Goal: Task Accomplishment & Management: Use online tool/utility

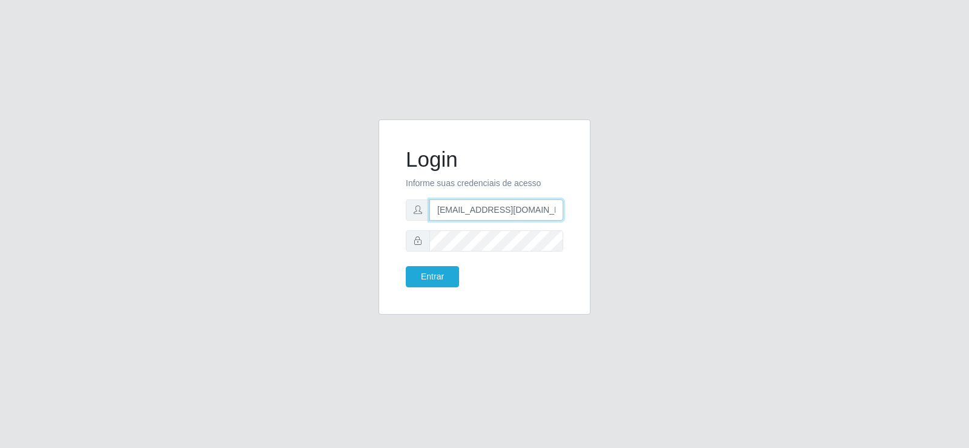
drag, startPoint x: 356, startPoint y: 223, endPoint x: 365, endPoint y: 211, distance: 14.7
click at [356, 222] on div "Login Informe suas credenciais de acesso [EMAIL_ADDRESS][DOMAIN_NAME] Entrar" at bounding box center [484, 224] width 691 height 210
type input "[DOMAIN_NAME]"
drag, startPoint x: 482, startPoint y: 229, endPoint x: 248, endPoint y: 194, distance: 235.9
click at [243, 208] on div "Login Informe suas credenciais de acesso Entrar" at bounding box center [484, 224] width 691 height 210
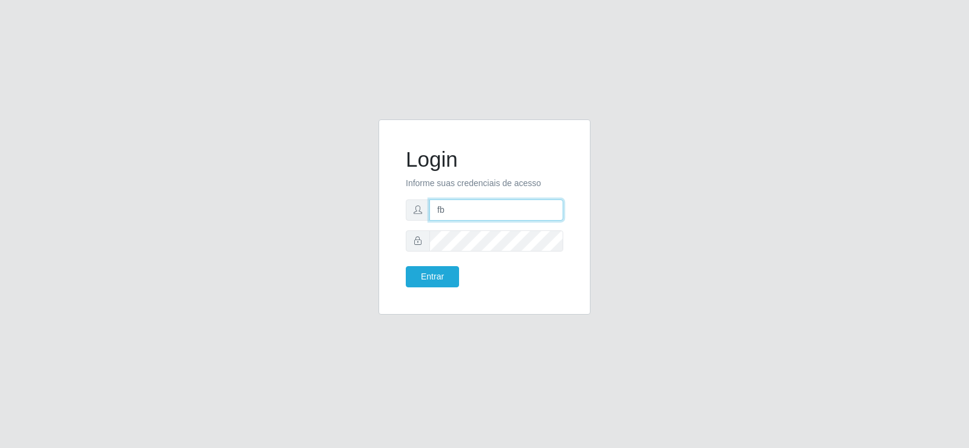
type input "[EMAIL_ADDRESS][DOMAIN_NAME]"
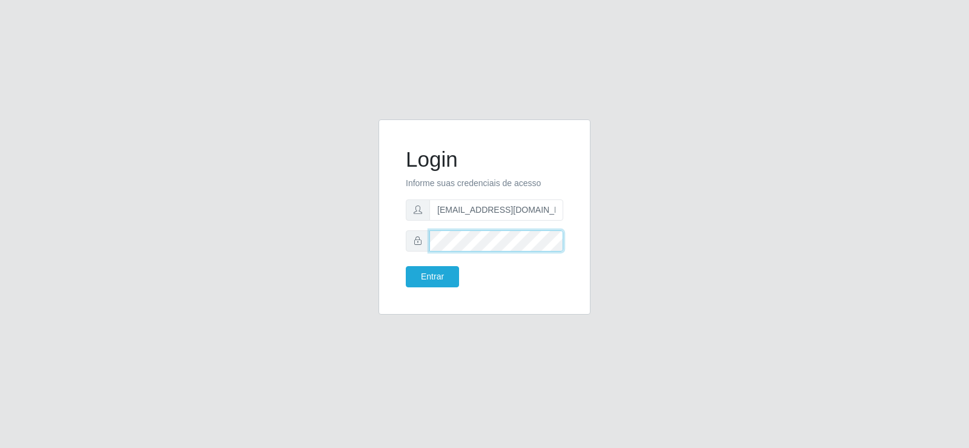
click at [429, 244] on div at bounding box center [485, 240] width 158 height 21
click at [443, 281] on button "Entrar" at bounding box center [432, 276] width 53 height 21
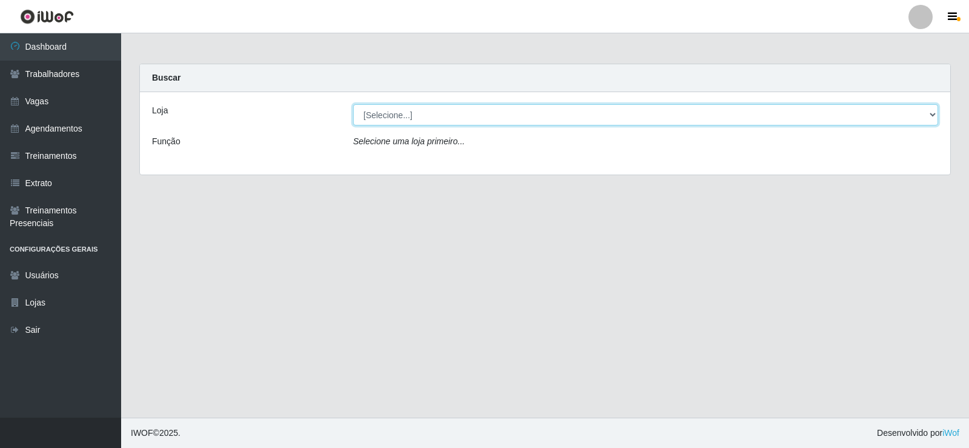
click at [421, 111] on select "[Selecione...] Supermercado Tadeu - [GEOGRAPHIC_DATA]" at bounding box center [645, 114] width 585 height 21
select select "195"
click at [353, 104] on select "[Selecione...] Supermercado Tadeu - [GEOGRAPHIC_DATA]" at bounding box center [645, 114] width 585 height 21
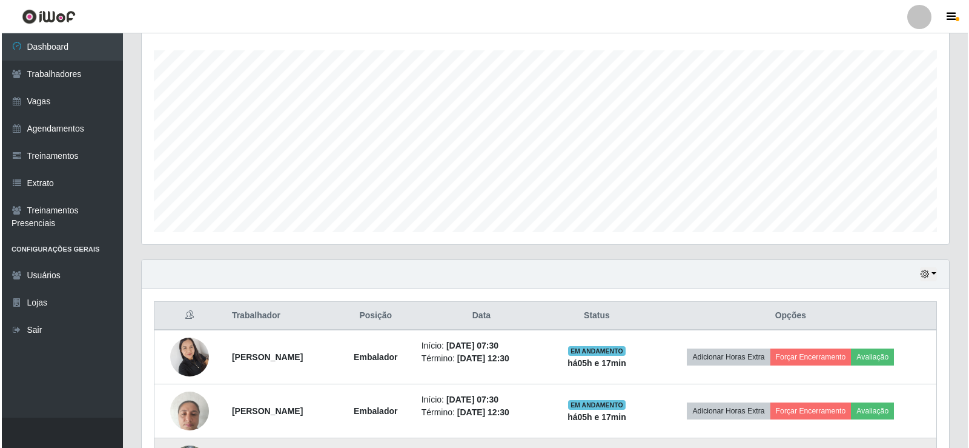
scroll to position [363, 0]
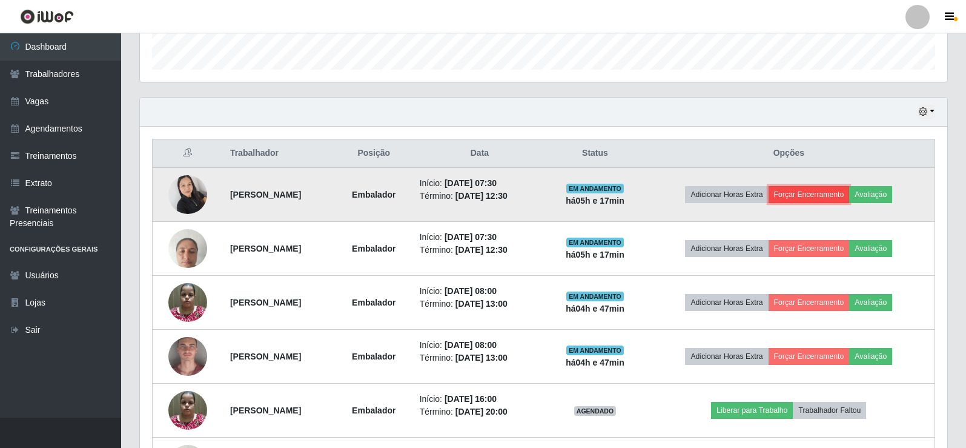
click at [850, 190] on button "Forçar Encerramento" at bounding box center [809, 194] width 81 height 17
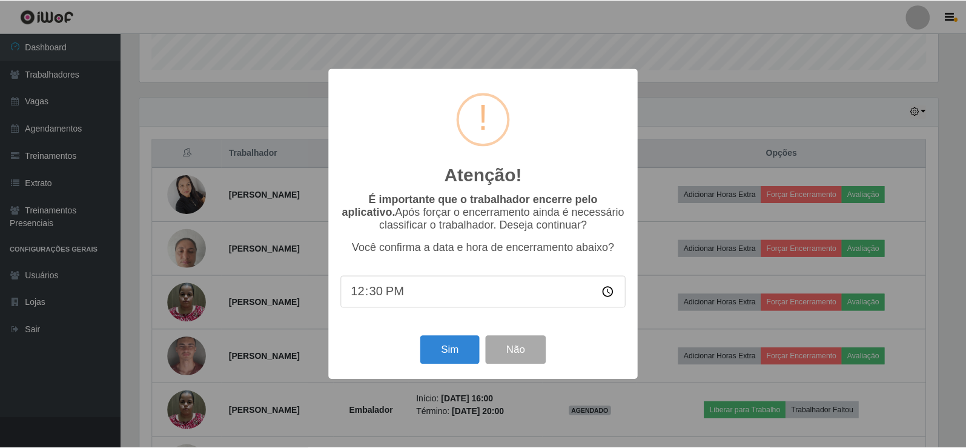
scroll to position [251, 801]
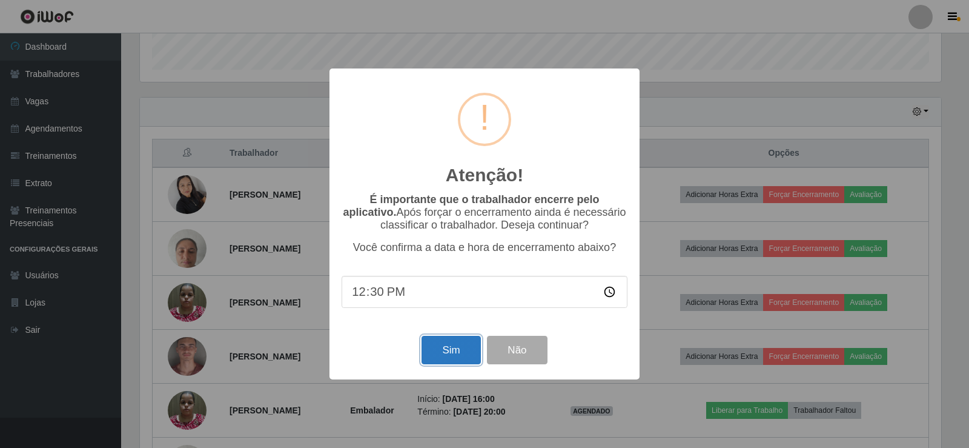
click at [440, 351] on button "Sim" at bounding box center [451, 350] width 59 height 28
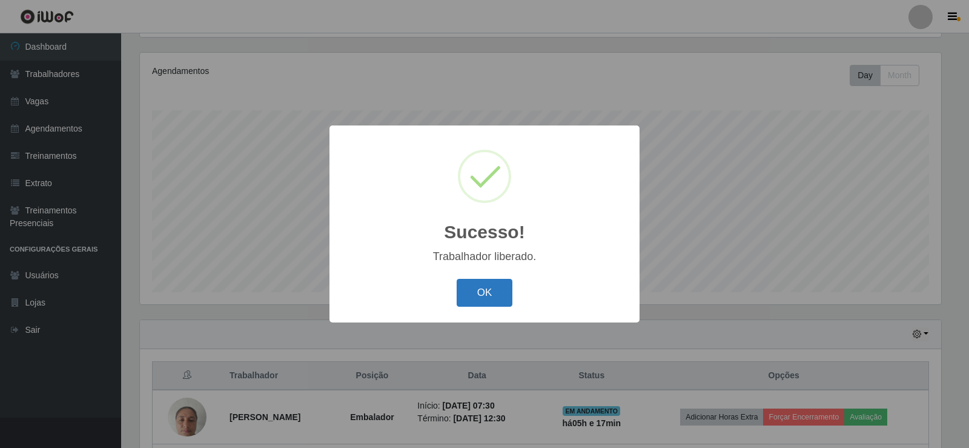
click at [482, 288] on button "OK" at bounding box center [485, 293] width 56 height 28
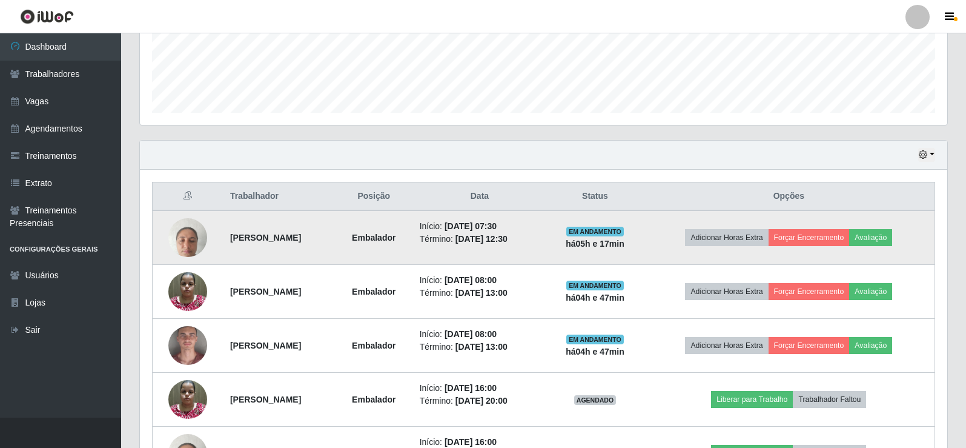
scroll to position [323, 0]
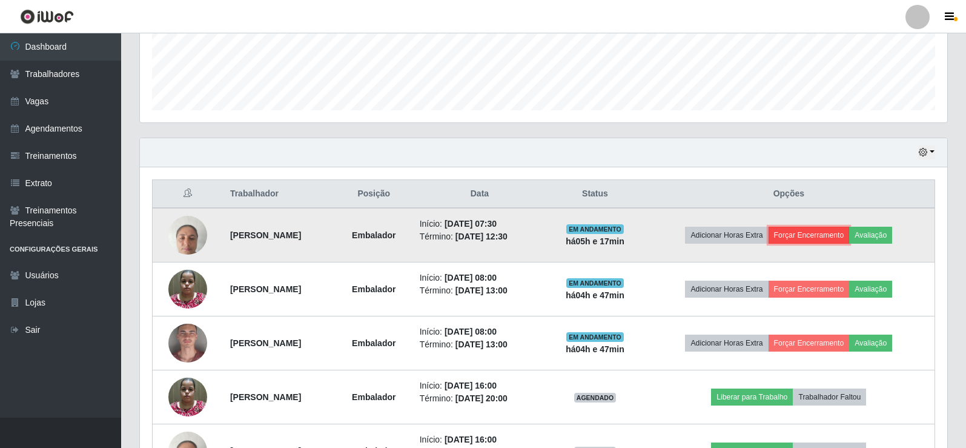
click at [826, 230] on button "Forçar Encerramento" at bounding box center [809, 235] width 81 height 17
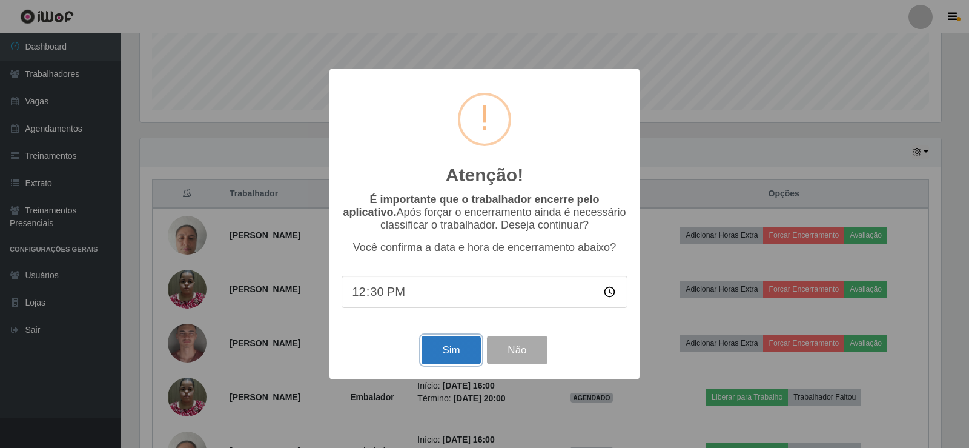
click at [450, 352] on button "Sim" at bounding box center [451, 350] width 59 height 28
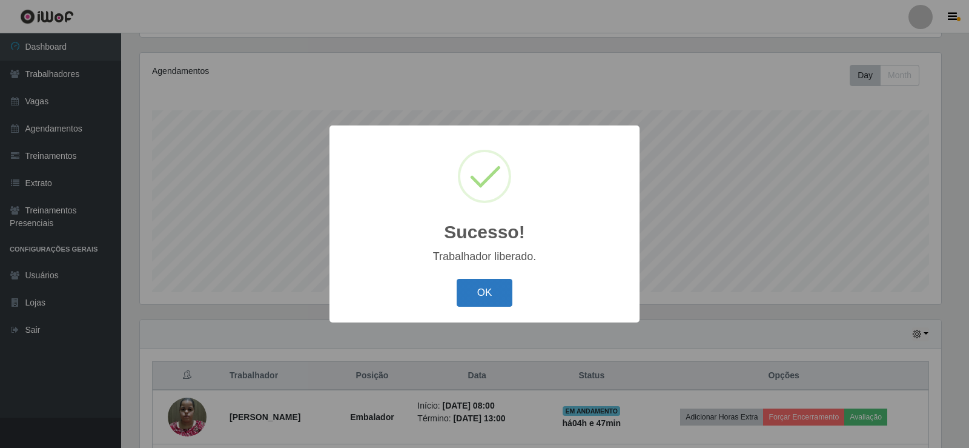
click at [483, 293] on button "OK" at bounding box center [485, 293] width 56 height 28
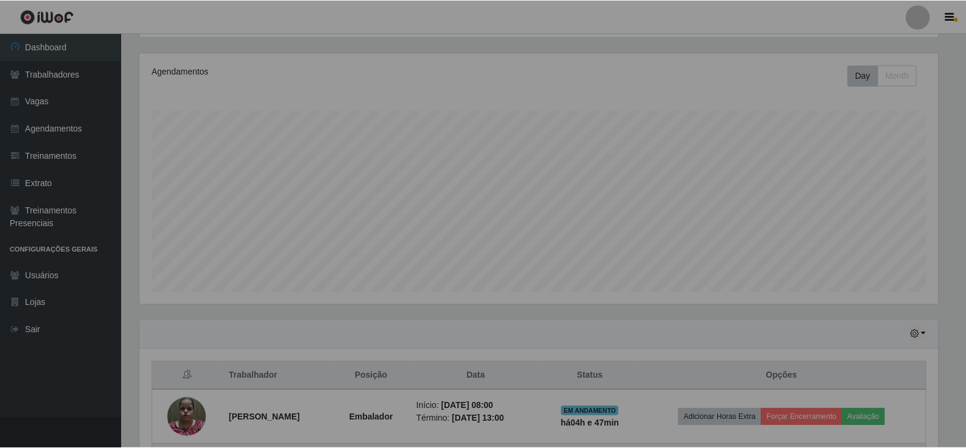
scroll to position [251, 808]
